Goal: Information Seeking & Learning: Find specific page/section

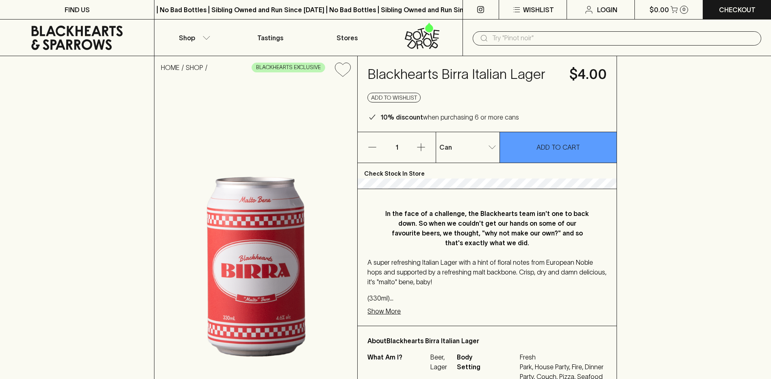
click at [521, 33] on input "text" at bounding box center [623, 38] width 263 height 13
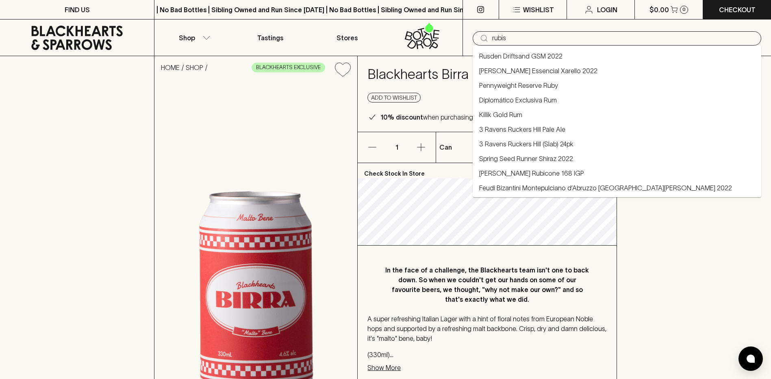
type input "rubis"
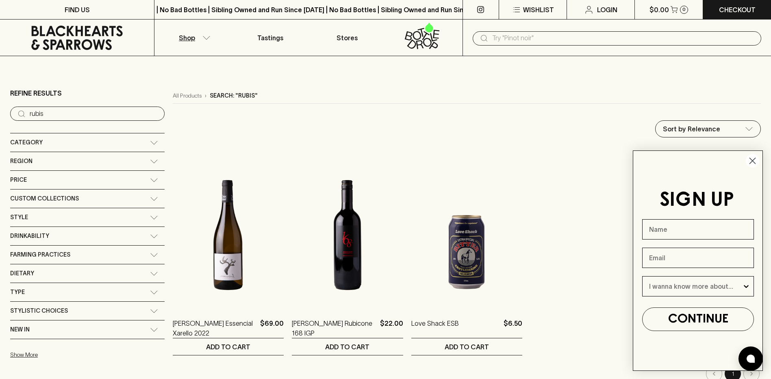
click at [74, 120] on div "​ rubis" at bounding box center [87, 114] width 155 height 14
click at [73, 114] on input "rubis" at bounding box center [94, 113] width 129 height 13
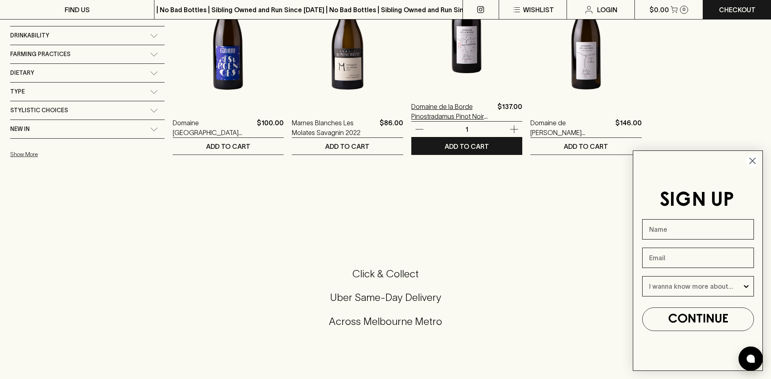
scroll to position [203, 0]
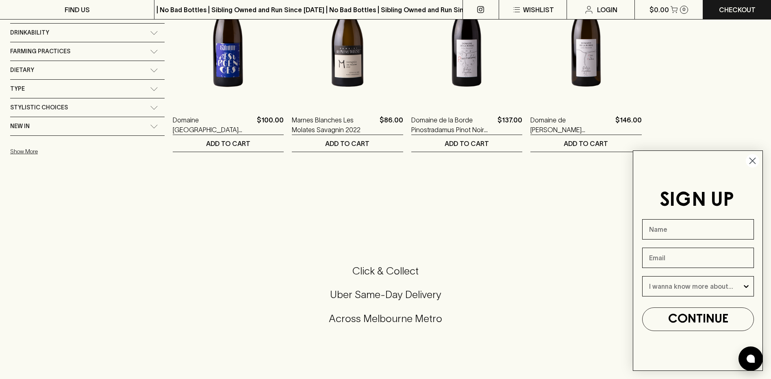
click at [755, 155] on circle "Close dialog" at bounding box center [752, 160] width 13 height 13
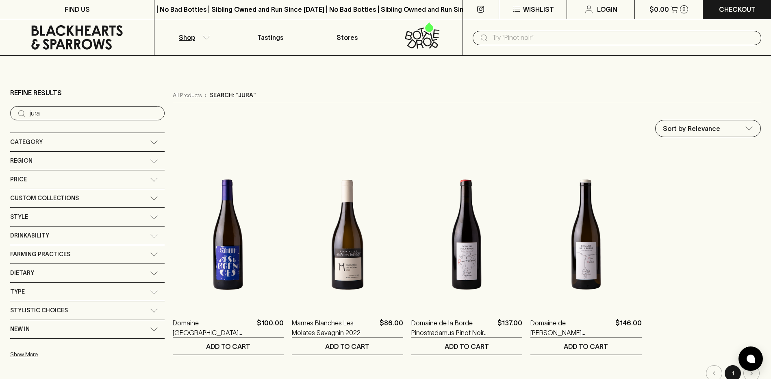
scroll to position [0, 0]
click at [44, 90] on p "Refine Results" at bounding box center [36, 93] width 52 height 10
click at [92, 114] on input "jura" at bounding box center [94, 113] width 129 height 13
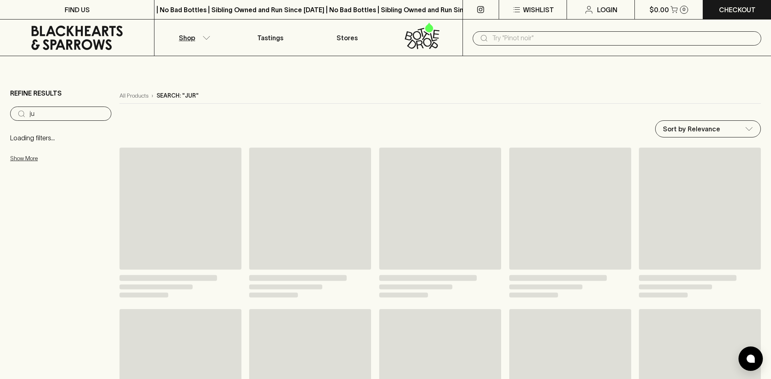
type input "j"
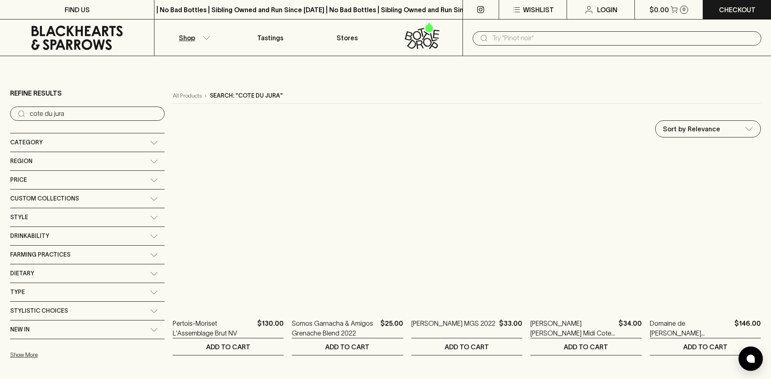
type input "cote du jura"
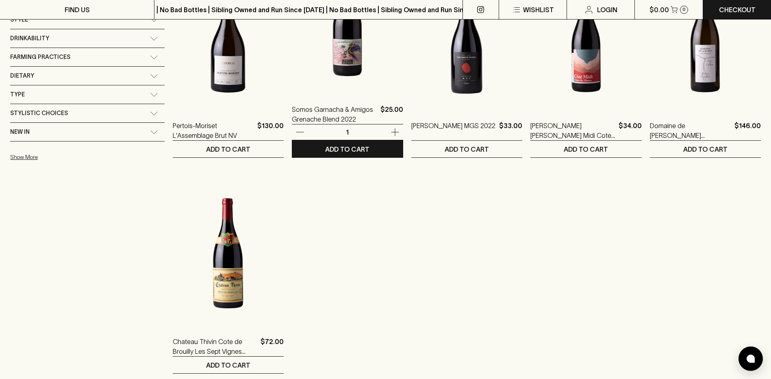
scroll to position [203, 0]
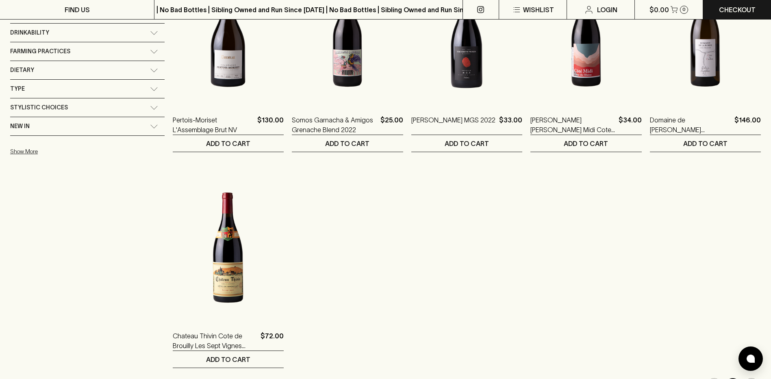
click at [351, 300] on ol "Pertois-Moriset L'Assemblage Brut NV $130.00 1 ADD TO CART Somos Garnacha & Ami…" at bounding box center [467, 156] width 588 height 424
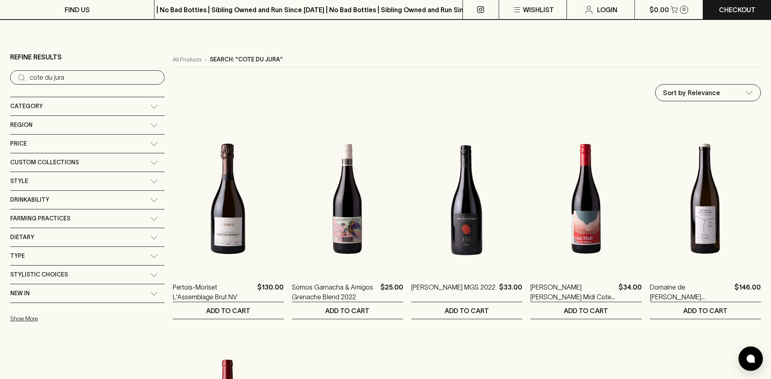
scroll to position [0, 0]
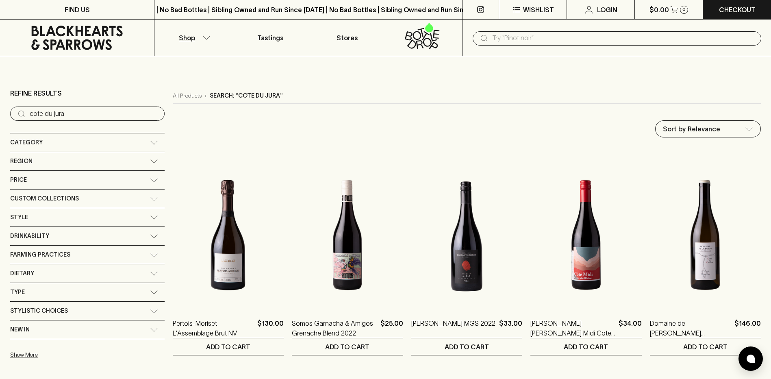
drag, startPoint x: 61, startPoint y: 116, endPoint x: 27, endPoint y: 111, distance: 33.7
click at [26, 113] on div "​ cote du jura" at bounding box center [87, 114] width 155 height 14
click at [79, 113] on input "cote du jura" at bounding box center [94, 113] width 129 height 13
click at [79, 114] on input "cote du jura" at bounding box center [94, 113] width 129 height 13
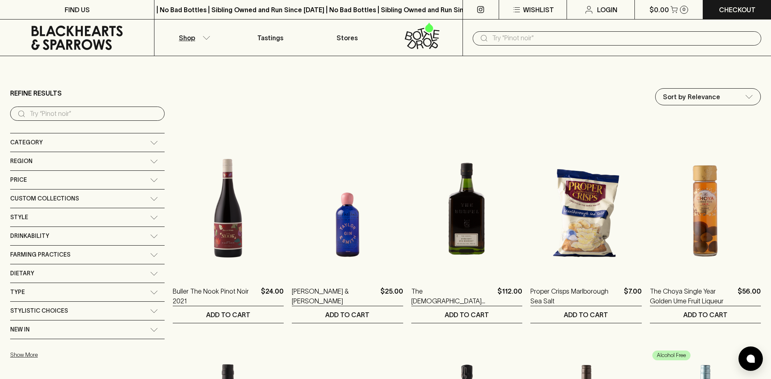
click at [57, 143] on div "Category" at bounding box center [80, 142] width 140 height 10
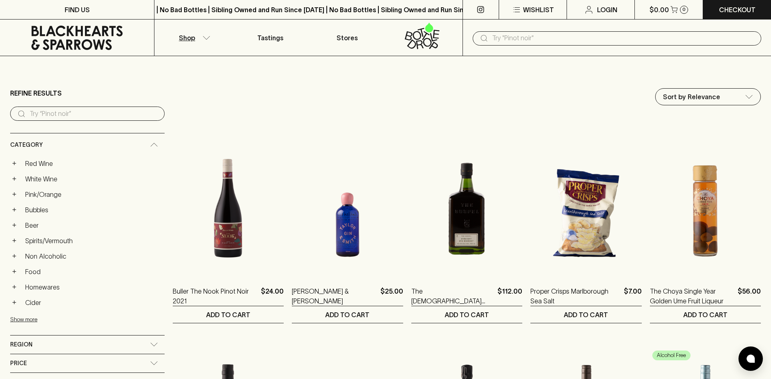
click at [34, 144] on span "Category" at bounding box center [26, 145] width 33 height 10
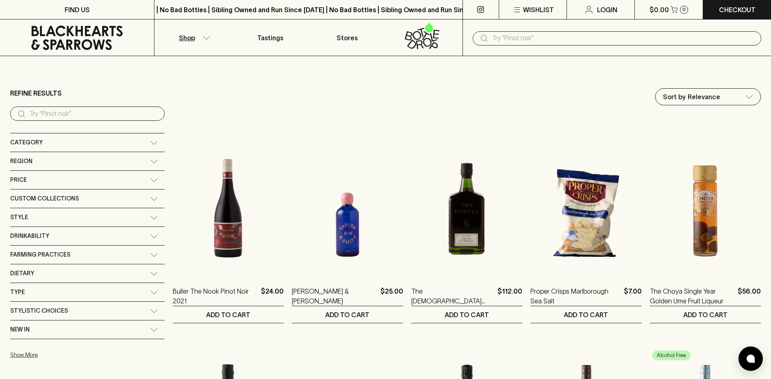
click at [34, 144] on span "Category" at bounding box center [26, 142] width 33 height 10
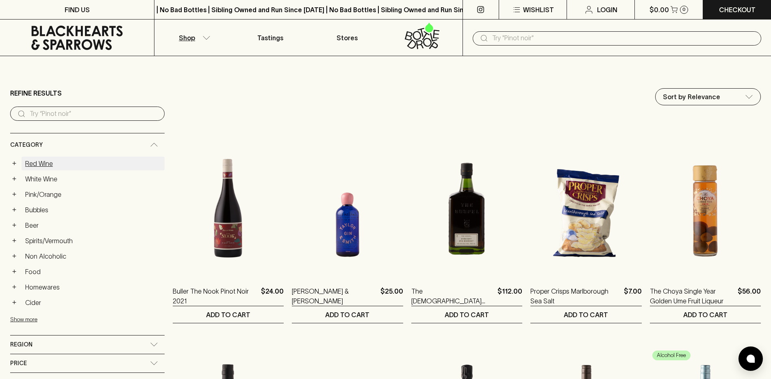
click at [32, 162] on link "Red Wine" at bounding box center [93, 164] width 143 height 14
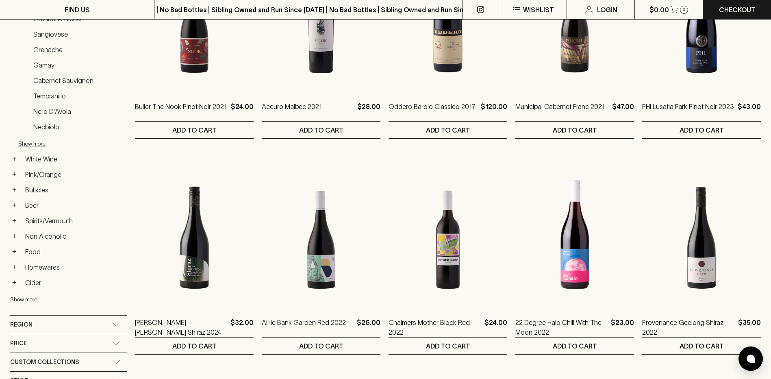
scroll to position [325, 0]
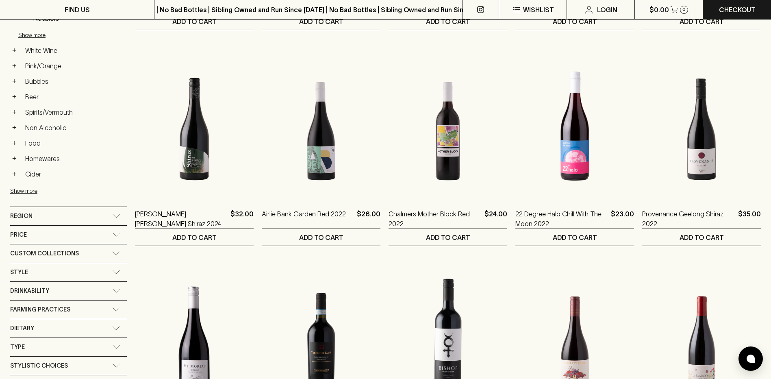
click at [41, 210] on div "Region" at bounding box center [68, 216] width 117 height 18
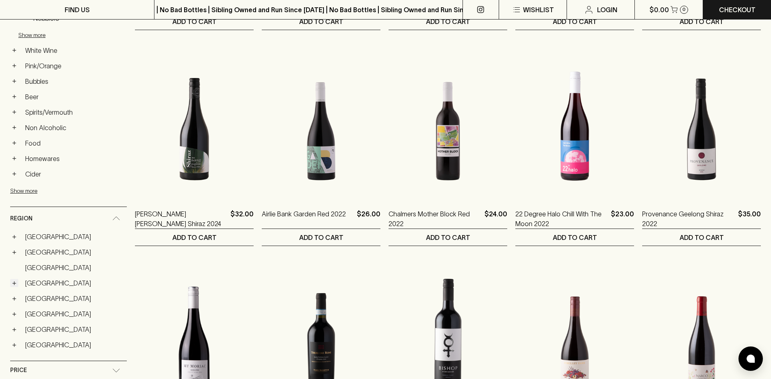
click at [12, 283] on button "+" at bounding box center [14, 283] width 8 height 8
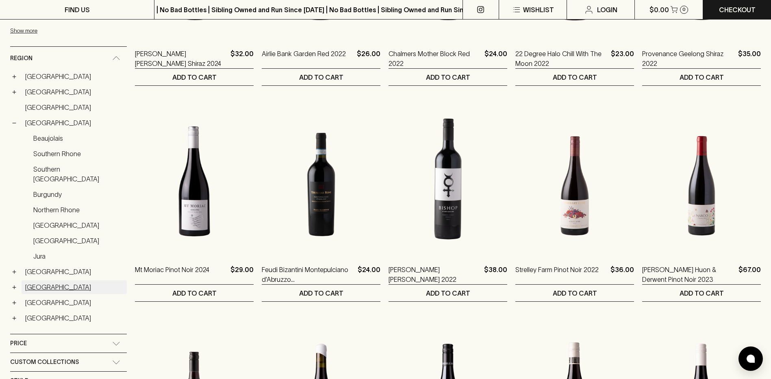
scroll to position [488, 0]
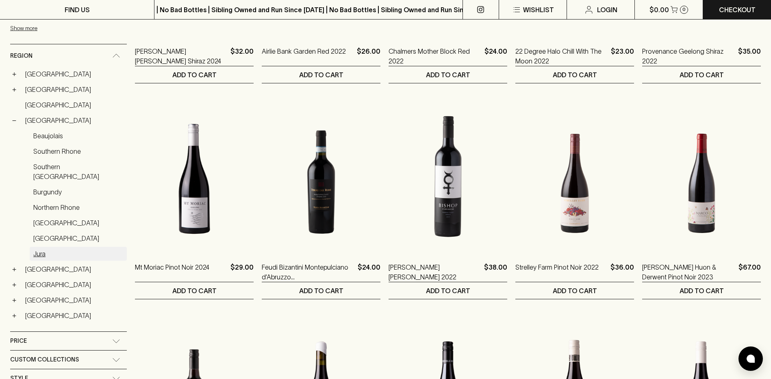
click at [39, 247] on link "Jura" at bounding box center [78, 254] width 97 height 14
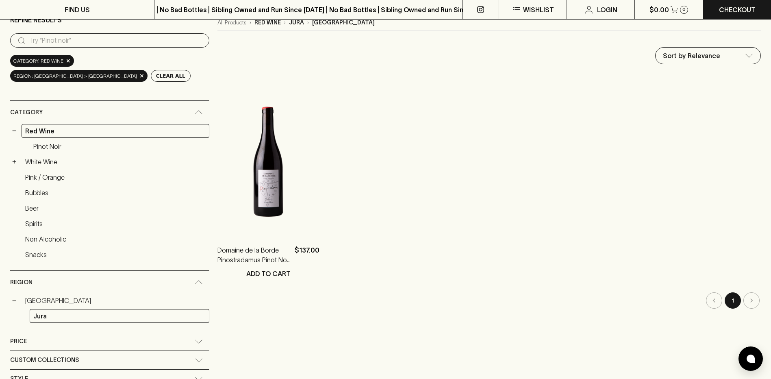
scroll to position [55, 0]
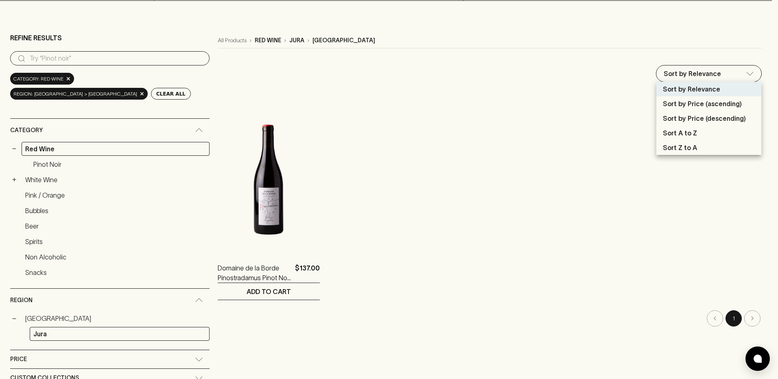
click at [429, 138] on div at bounding box center [389, 189] width 778 height 379
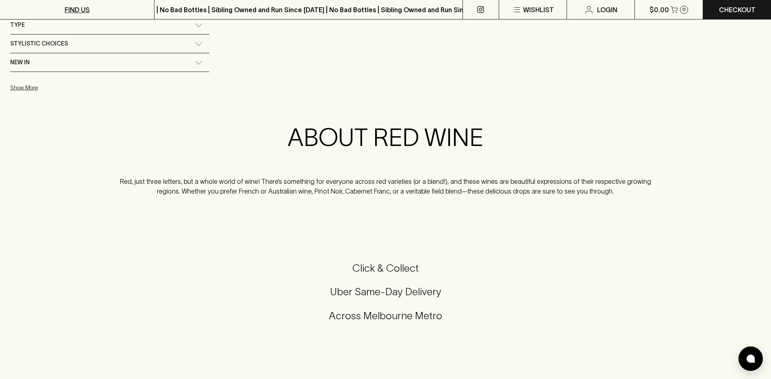
scroll to position [488, 0]
